Goal: Task Accomplishment & Management: Use online tool/utility

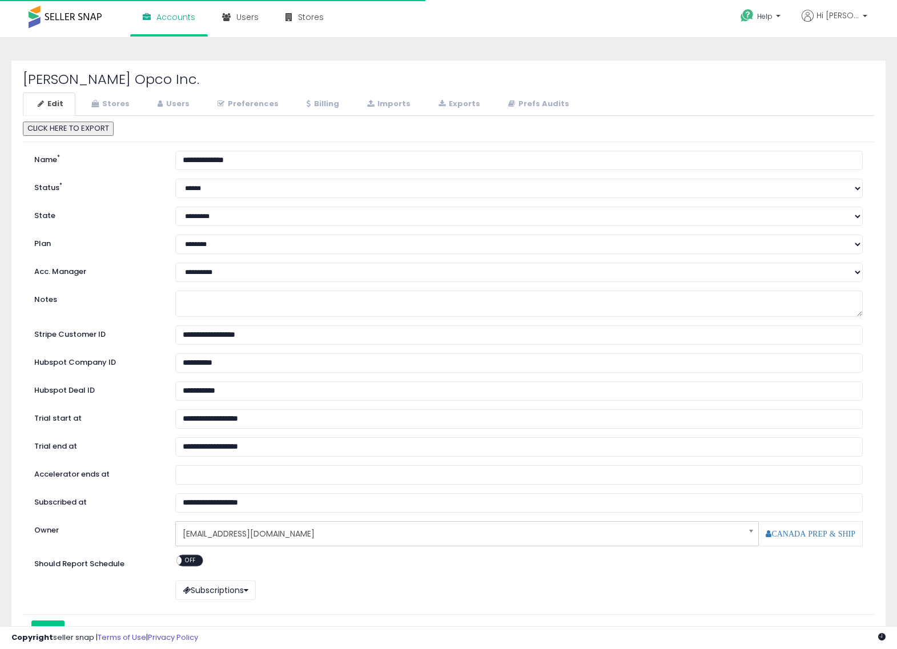
select select "**"
click at [161, 106] on icon at bounding box center [160, 103] width 5 height 7
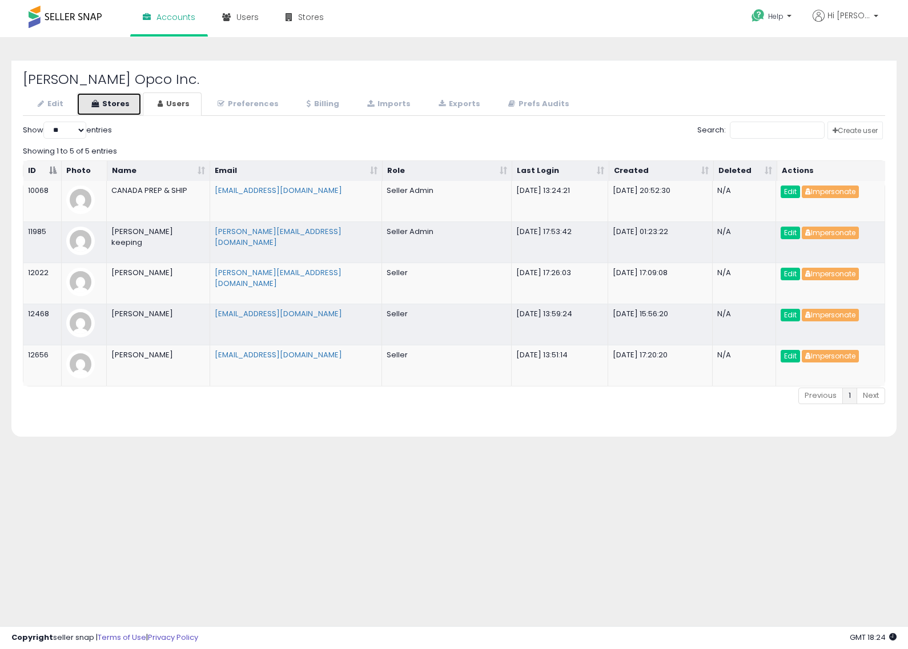
click at [101, 97] on link "Stores" at bounding box center [109, 104] width 65 height 23
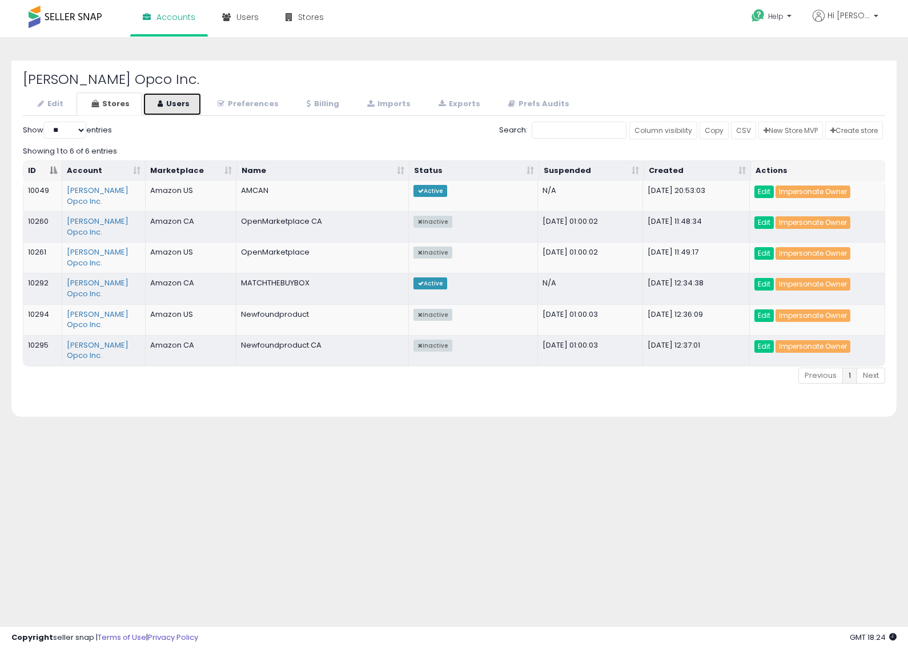
click at [197, 106] on link "Users" at bounding box center [172, 104] width 59 height 23
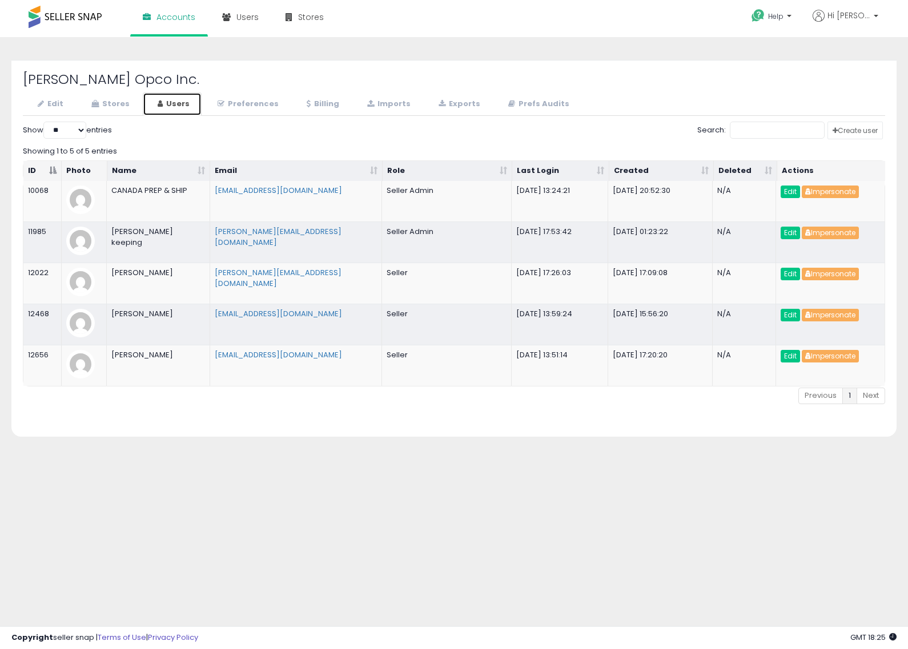
click at [155, 98] on link "Users" at bounding box center [172, 104] width 59 height 23
click at [158, 100] on icon at bounding box center [160, 103] width 5 height 7
click at [835, 195] on button "Impersonate" at bounding box center [830, 192] width 57 height 13
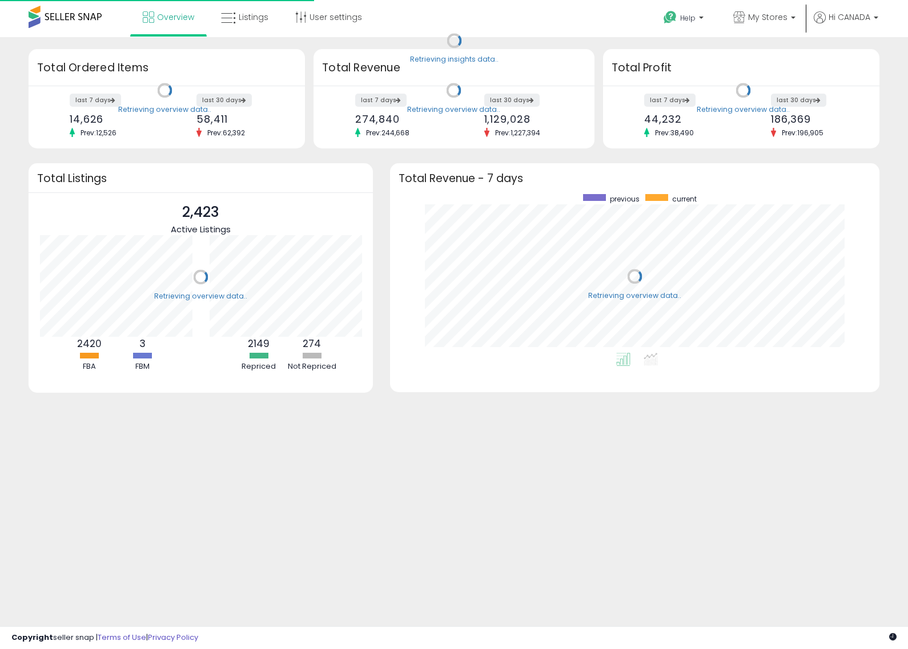
scroll to position [159, 467]
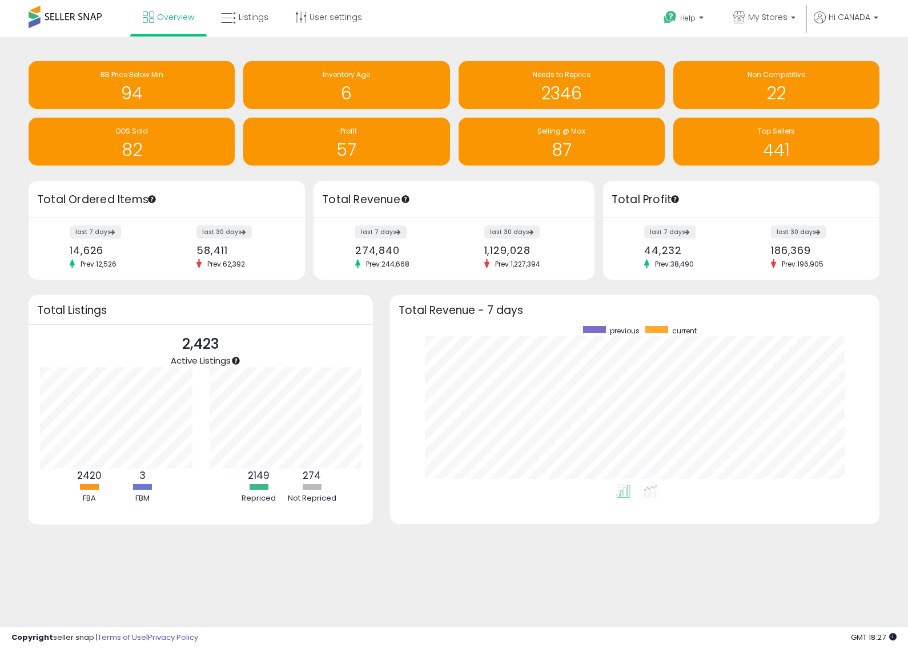
click at [562, 10] on div "Overview Listings User settings" at bounding box center [291, 24] width 600 height 49
click at [532, 21] on div "Overview Listings User settings" at bounding box center [291, 24] width 600 height 49
click at [695, 21] on span "Help" at bounding box center [687, 18] width 15 height 10
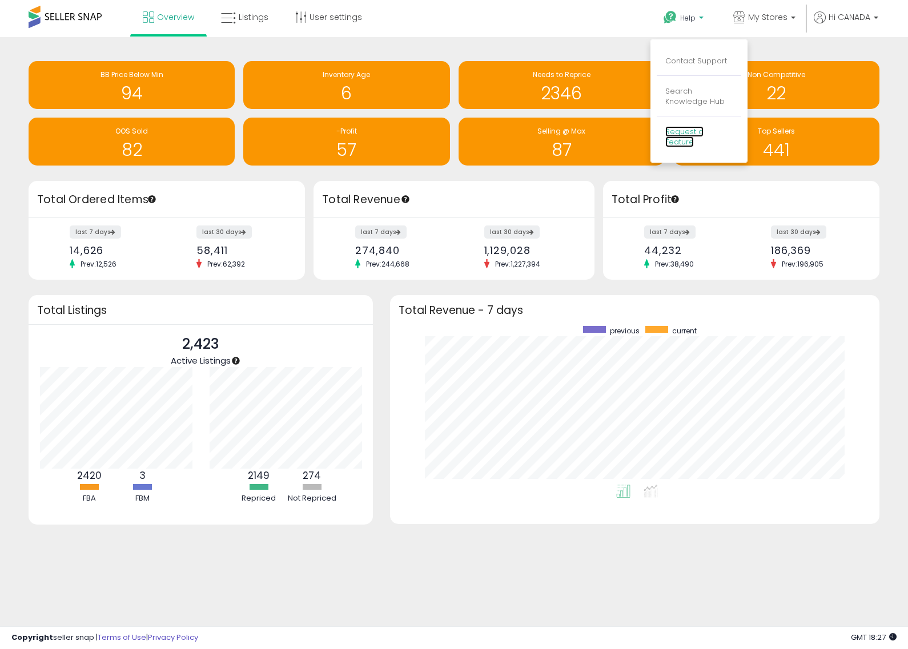
click at [694, 134] on link "Request a Feature" at bounding box center [684, 137] width 38 height 22
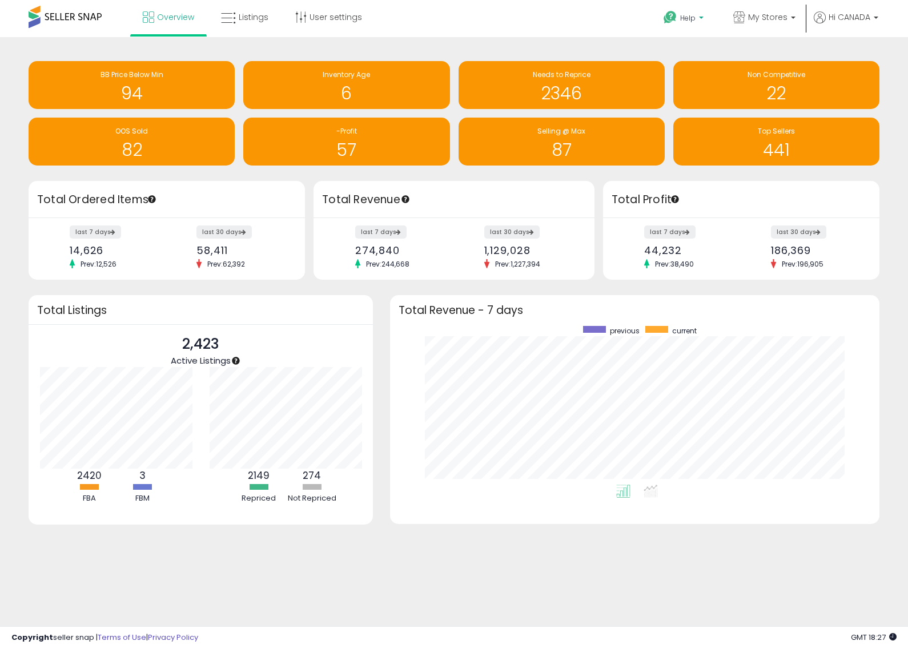
click at [688, 18] on span "Help" at bounding box center [687, 18] width 15 height 10
